Goal: Transaction & Acquisition: Purchase product/service

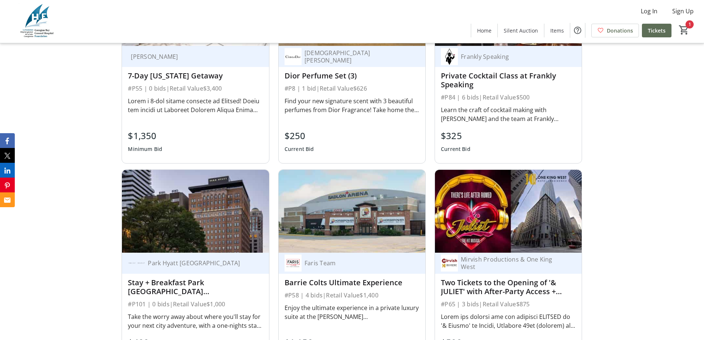
scroll to position [850, 0]
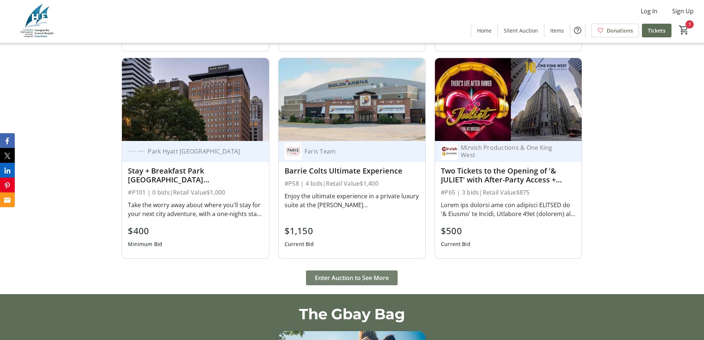
click at [358, 279] on span "Enter Auction to See More" at bounding box center [352, 277] width 74 height 9
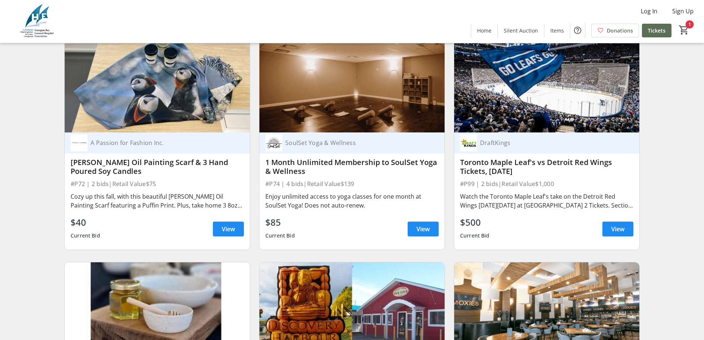
scroll to position [6767, 0]
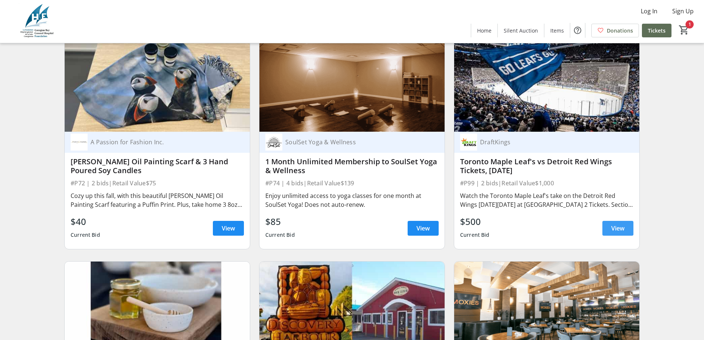
click at [615, 224] on span "View" at bounding box center [618, 228] width 13 height 9
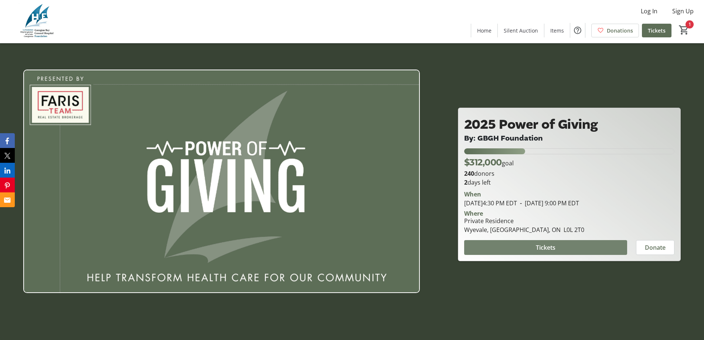
click at [564, 243] on span at bounding box center [545, 247] width 163 height 18
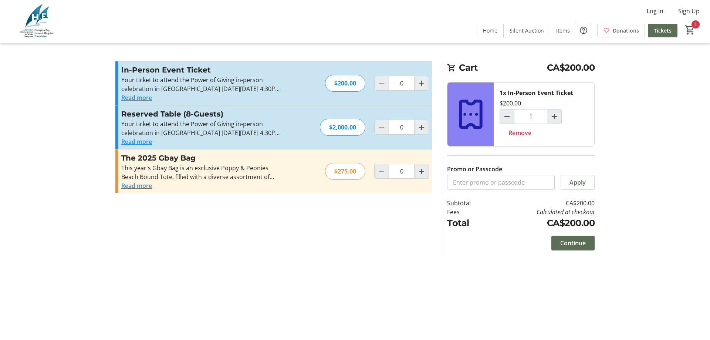
type input "1"
click at [575, 248] on span at bounding box center [572, 243] width 43 height 18
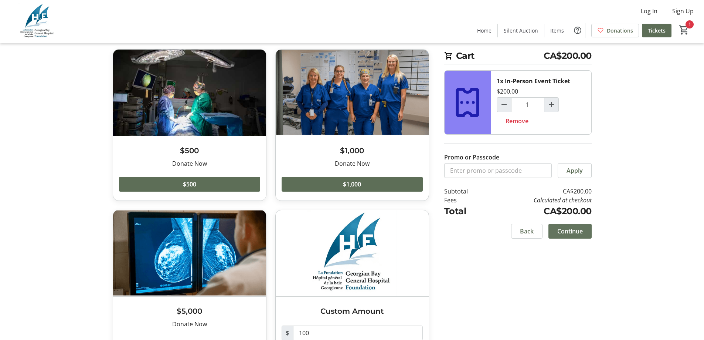
scroll to position [76, 0]
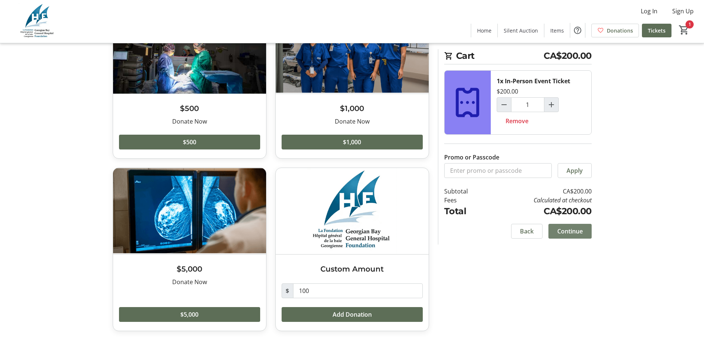
click at [582, 228] on span "Continue" at bounding box center [571, 231] width 26 height 9
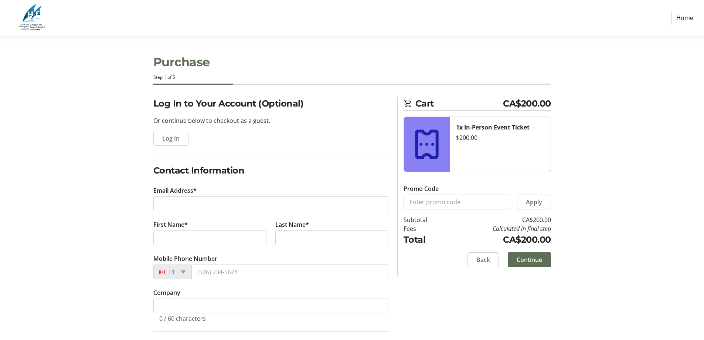
click at [194, 196] on tr-form-field "Email Address*" at bounding box center [270, 203] width 235 height 34
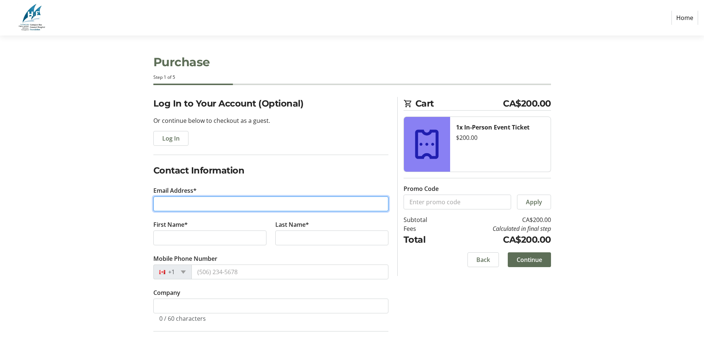
click at [193, 203] on input "Email Address*" at bounding box center [270, 203] width 235 height 15
type input "[EMAIL_ADDRESS][DOMAIN_NAME]"
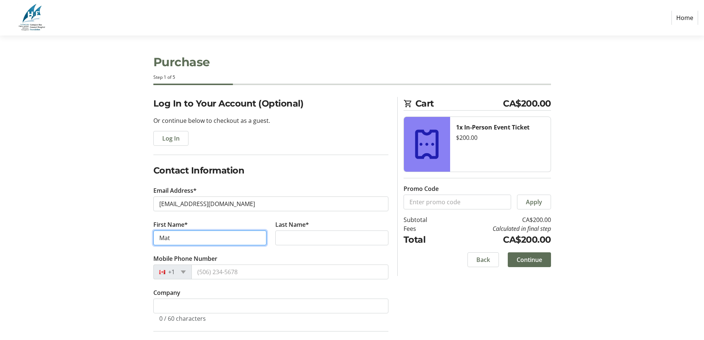
type input "[PERSON_NAME]"
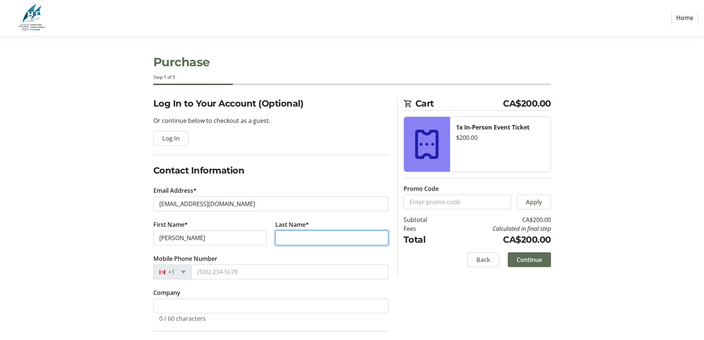
type input "[PERSON_NAME]"
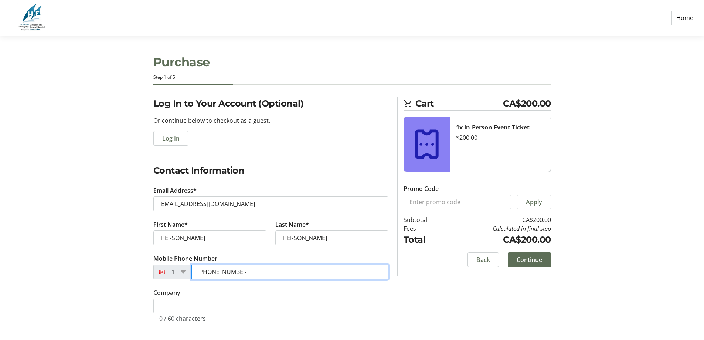
type input "[PHONE_NUMBER]"
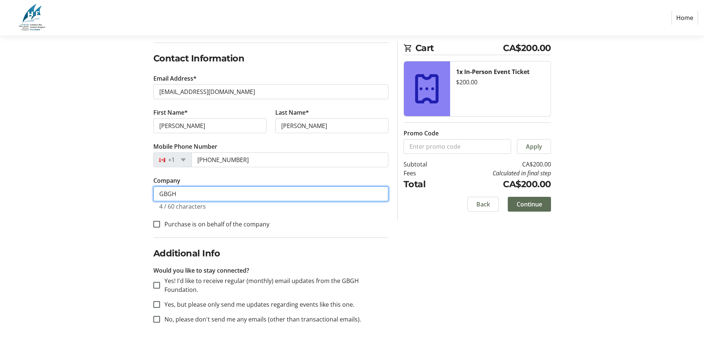
scroll to position [114, 0]
type input "GBGH"
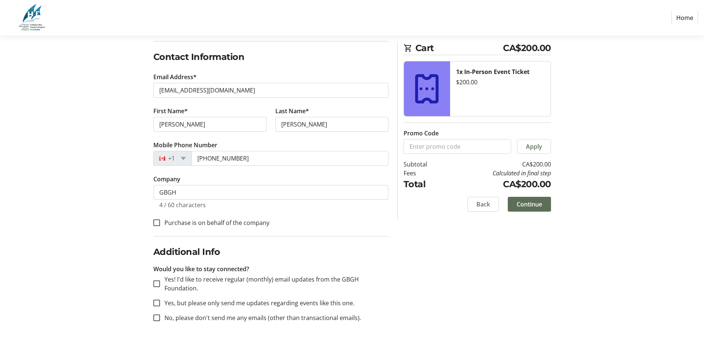
click at [413, 252] on div "Log In to Your Account (Optional) Or continue below to checkout as a guest. Log…" at bounding box center [352, 161] width 488 height 356
click at [540, 208] on span "Continue" at bounding box center [530, 204] width 26 height 9
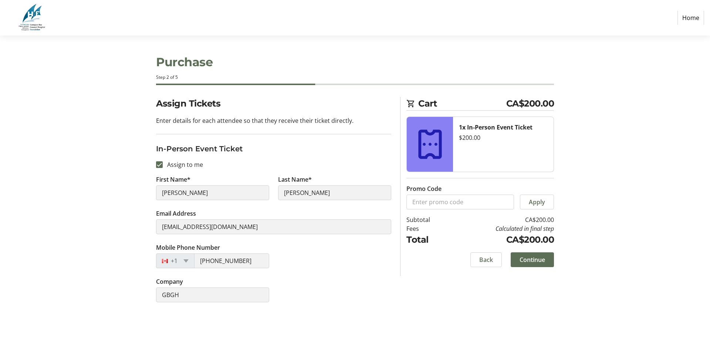
click at [415, 290] on div "Assign Tickets Enter details for each attendee so that they receive their ticke…" at bounding box center [355, 204] width 488 height 214
click at [541, 257] on span "Continue" at bounding box center [533, 259] width 26 height 9
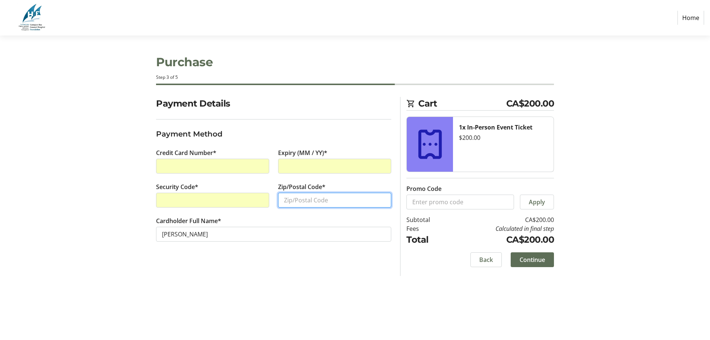
click at [311, 200] on input "Zip/Postal Code*" at bounding box center [334, 200] width 113 height 15
type input "L0K1E0"
click at [536, 257] on span "Continue" at bounding box center [533, 259] width 26 height 9
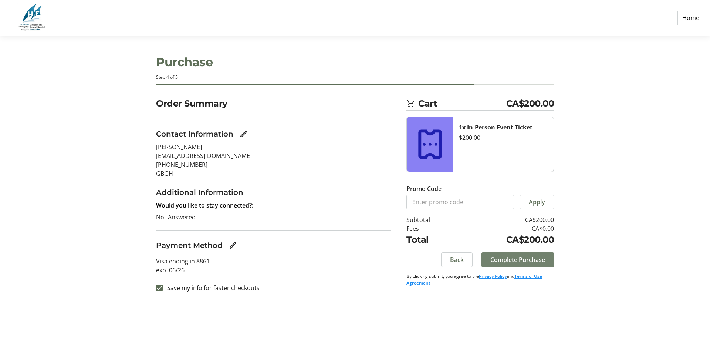
click at [539, 260] on span "Complete Purchase" at bounding box center [517, 259] width 55 height 9
